Goal: Navigation & Orientation: Find specific page/section

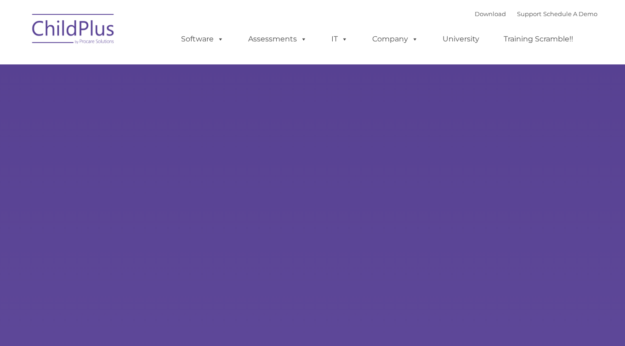
type input ""
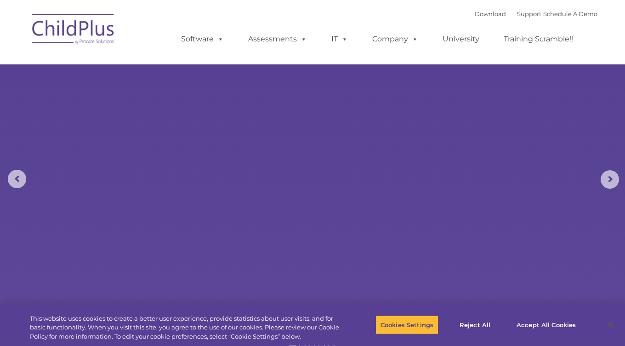
select select "MEDIUM"
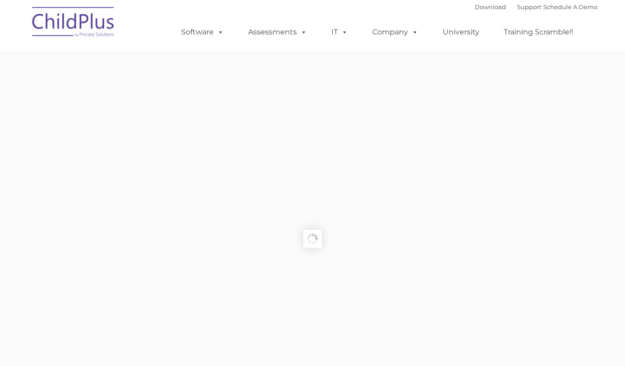
type input ""
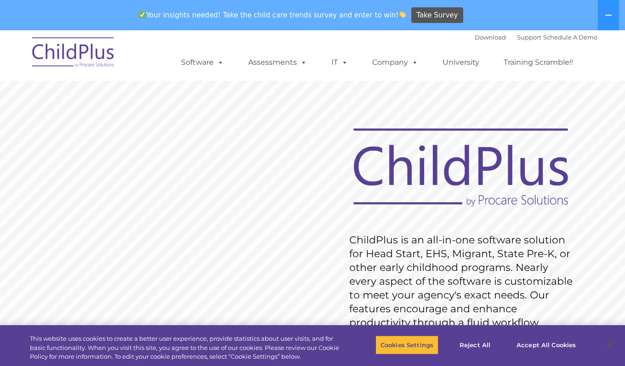
click at [65, 53] on img at bounding box center [74, 54] width 92 height 46
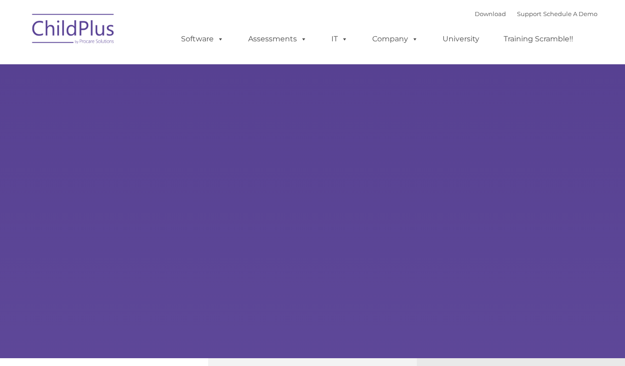
type input ""
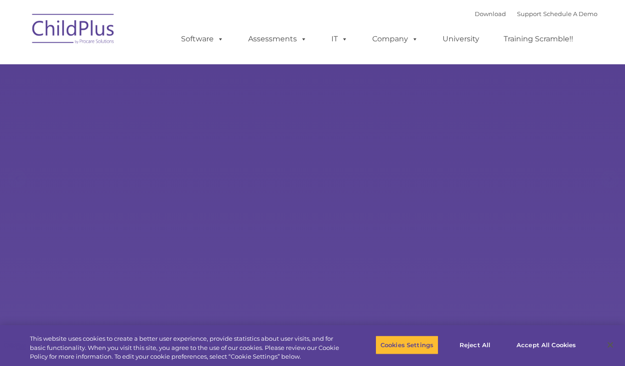
select select "MEDIUM"
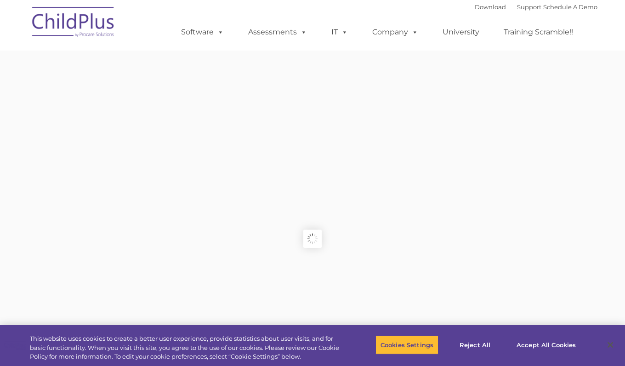
type input ""
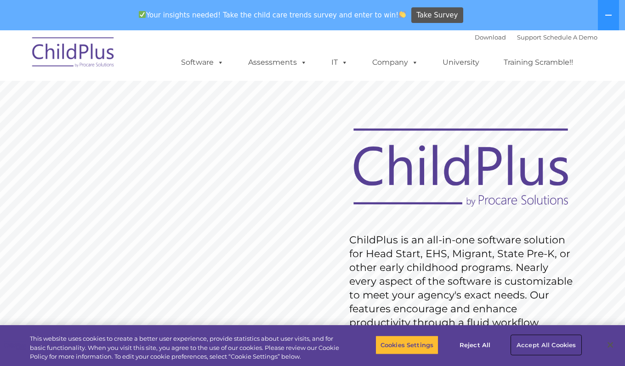
click at [541, 348] on button "Accept All Cookies" at bounding box center [545, 344] width 69 height 19
